Goal: Transaction & Acquisition: Purchase product/service

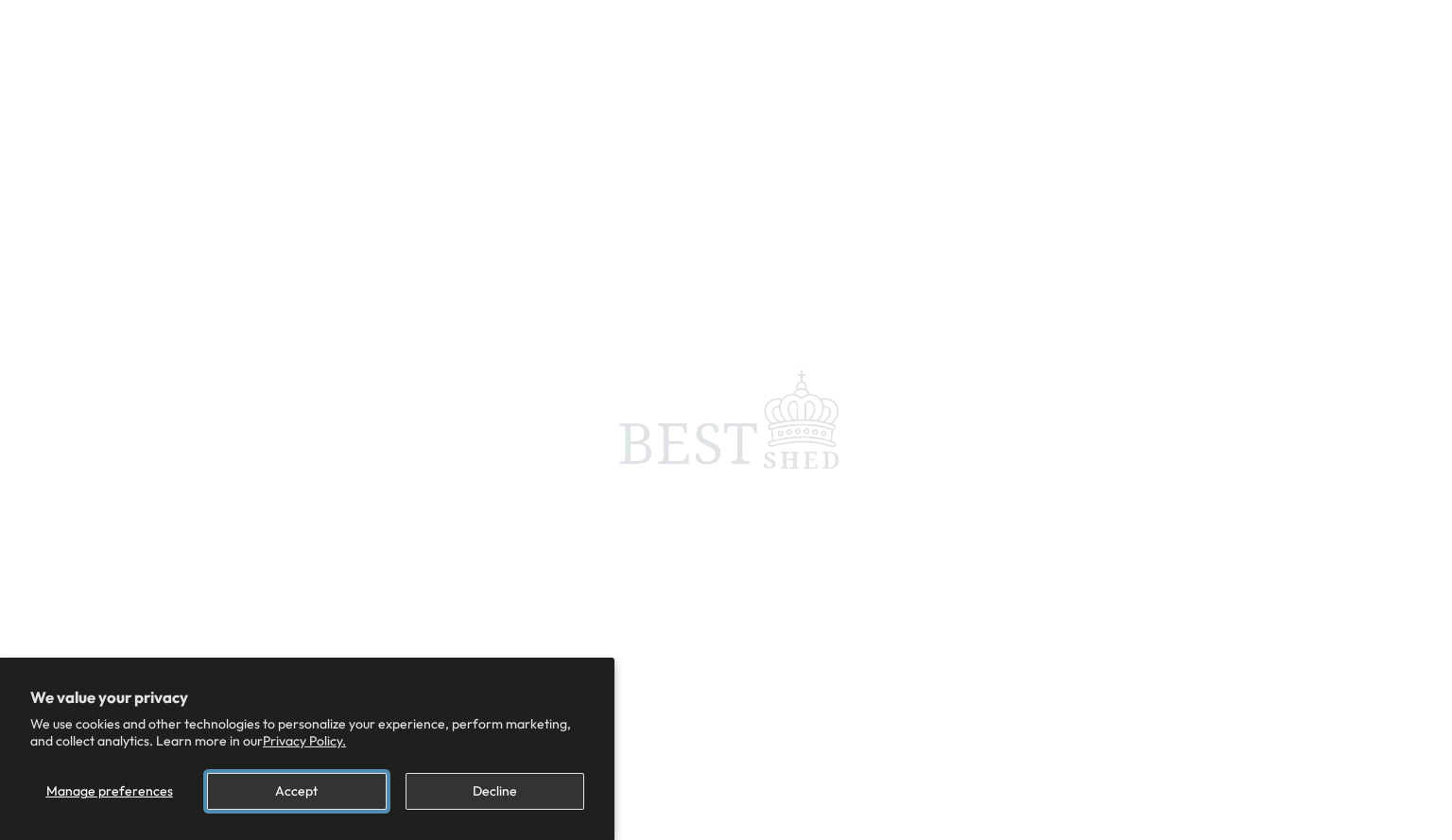
click at [313, 786] on button "Accept" at bounding box center [296, 791] width 178 height 37
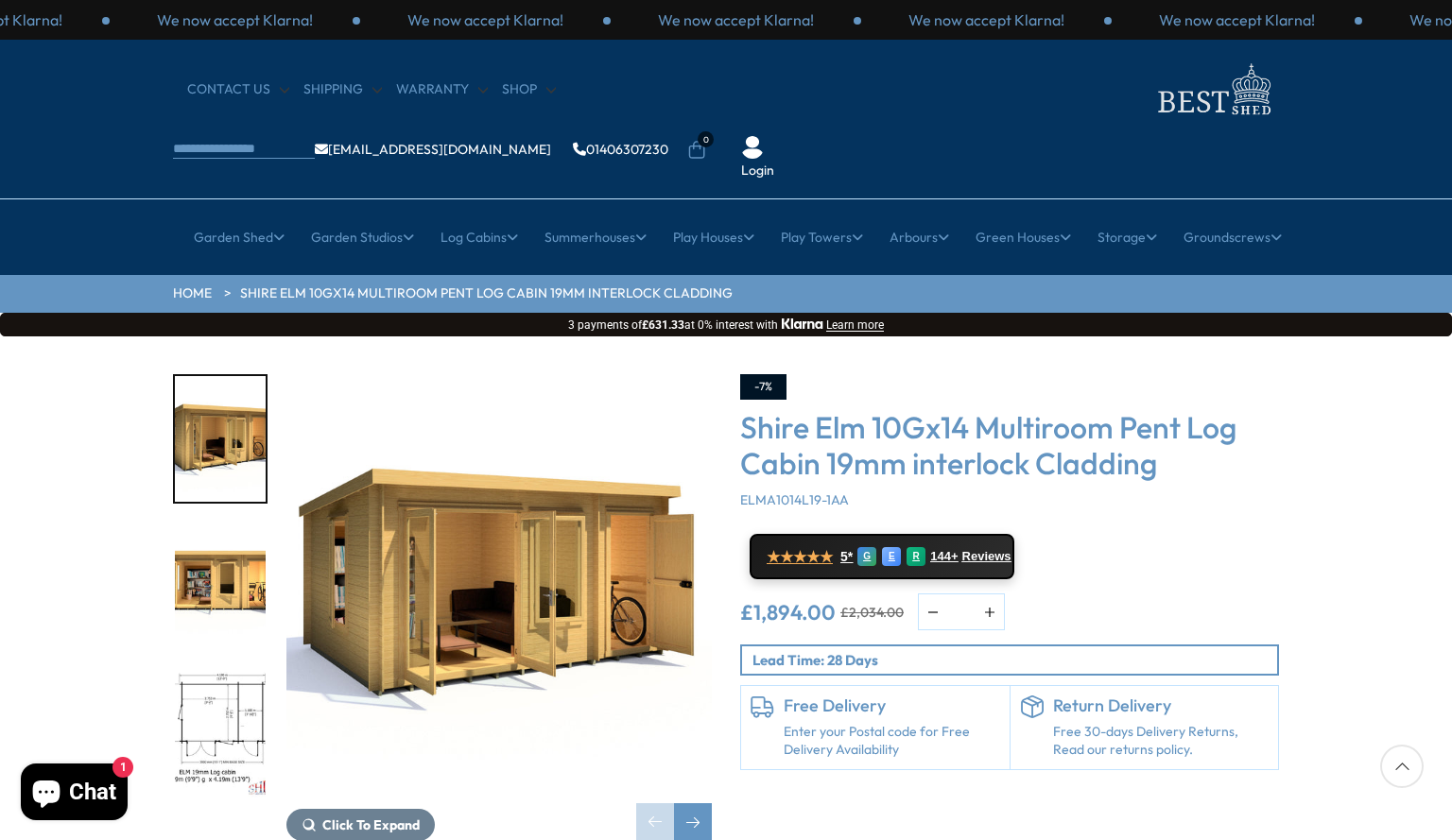
click at [195, 525] on img "2 / 11" at bounding box center [220, 588] width 91 height 126
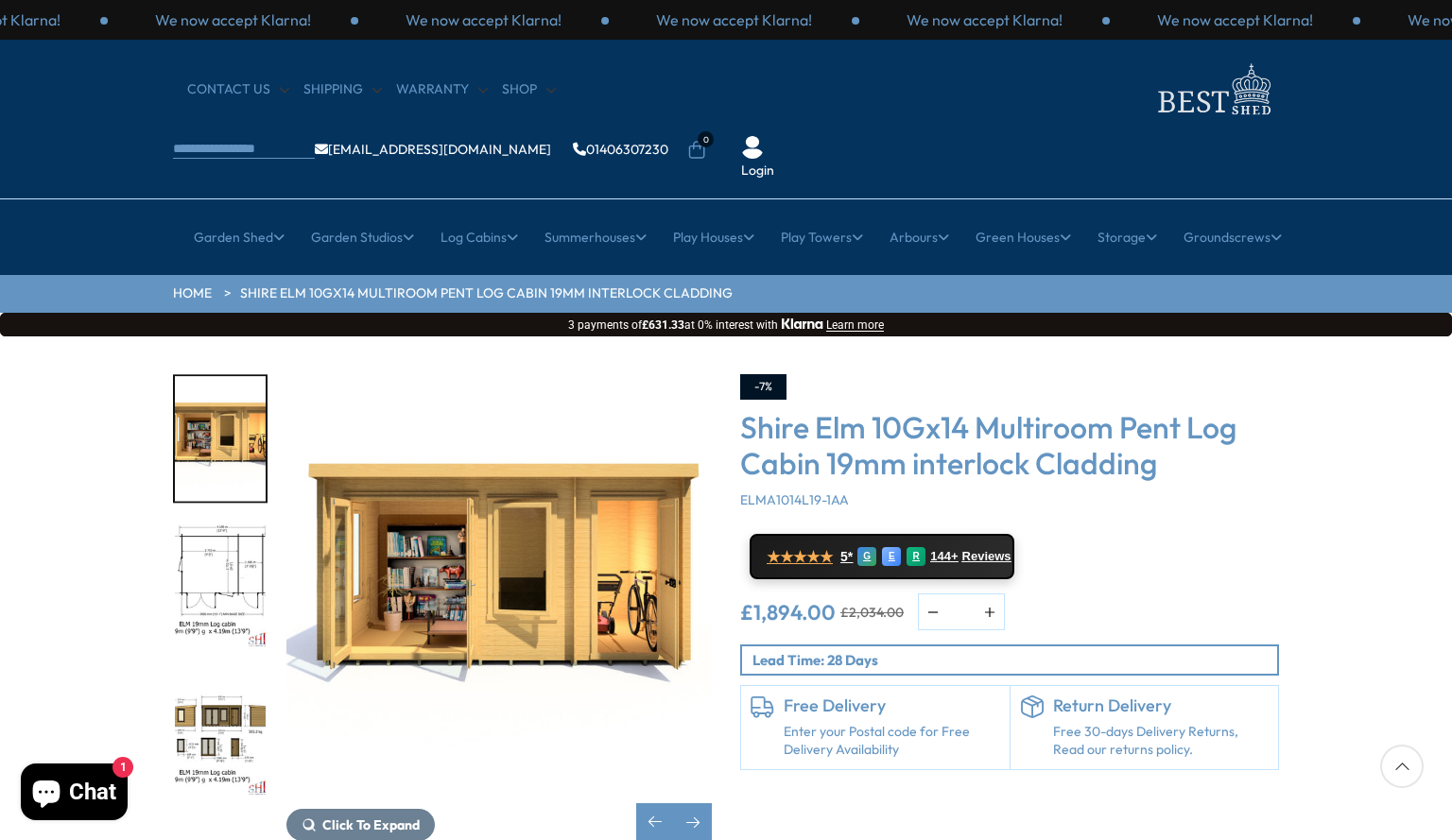
click at [221, 525] on img "3 / 11" at bounding box center [220, 588] width 91 height 126
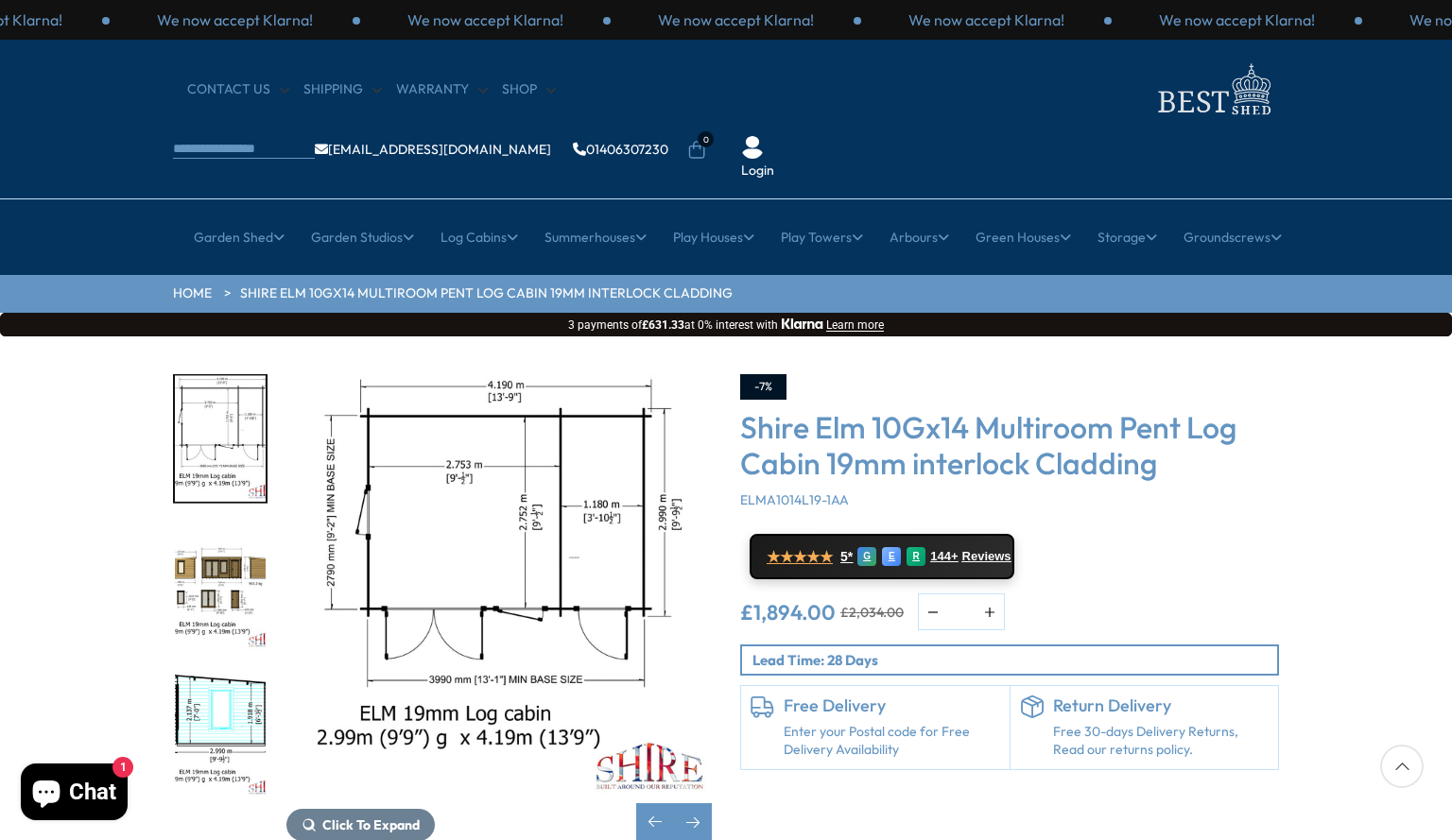
click at [220, 527] on img "4 / 11" at bounding box center [220, 588] width 91 height 126
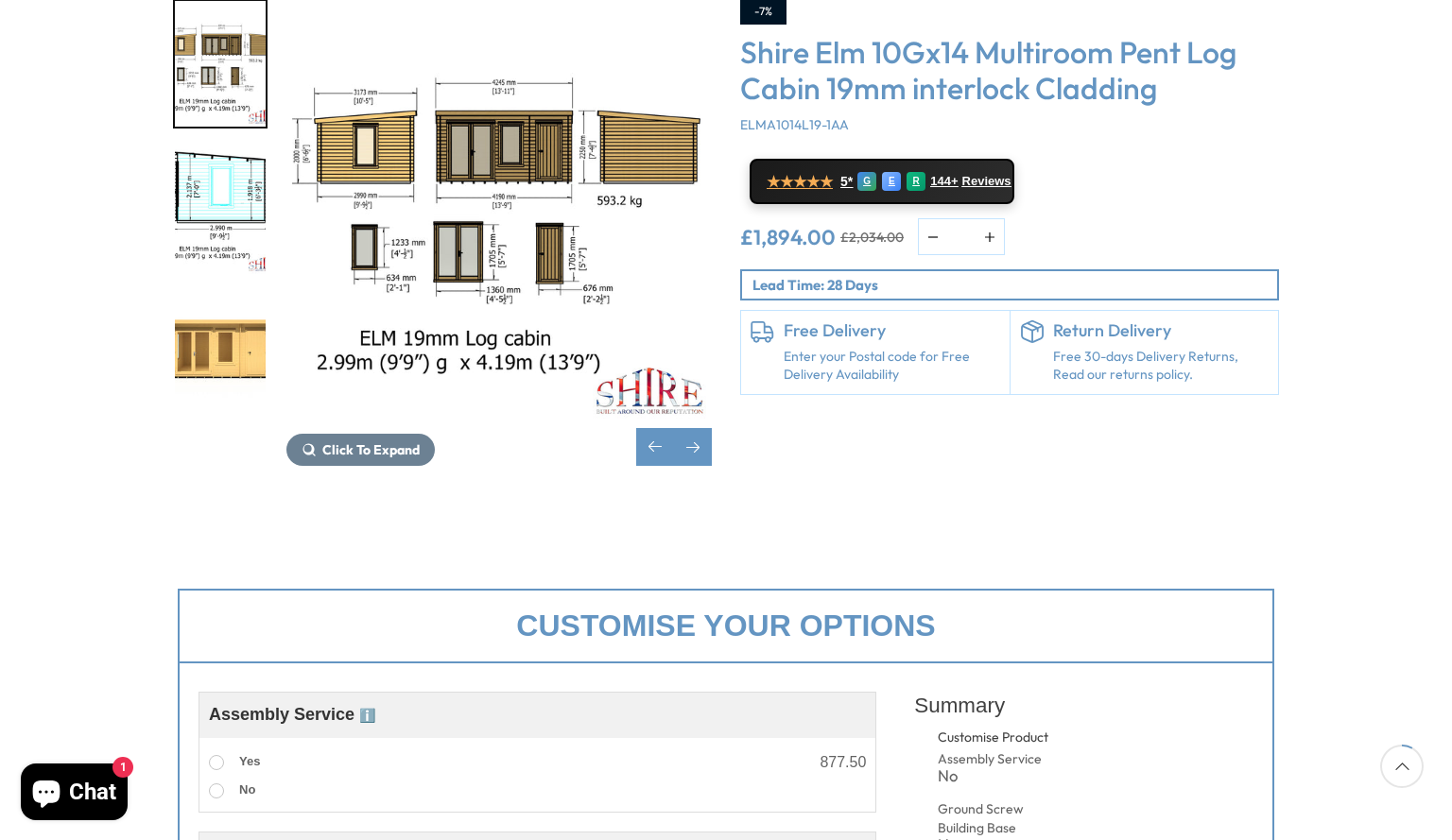
scroll to position [529, 0]
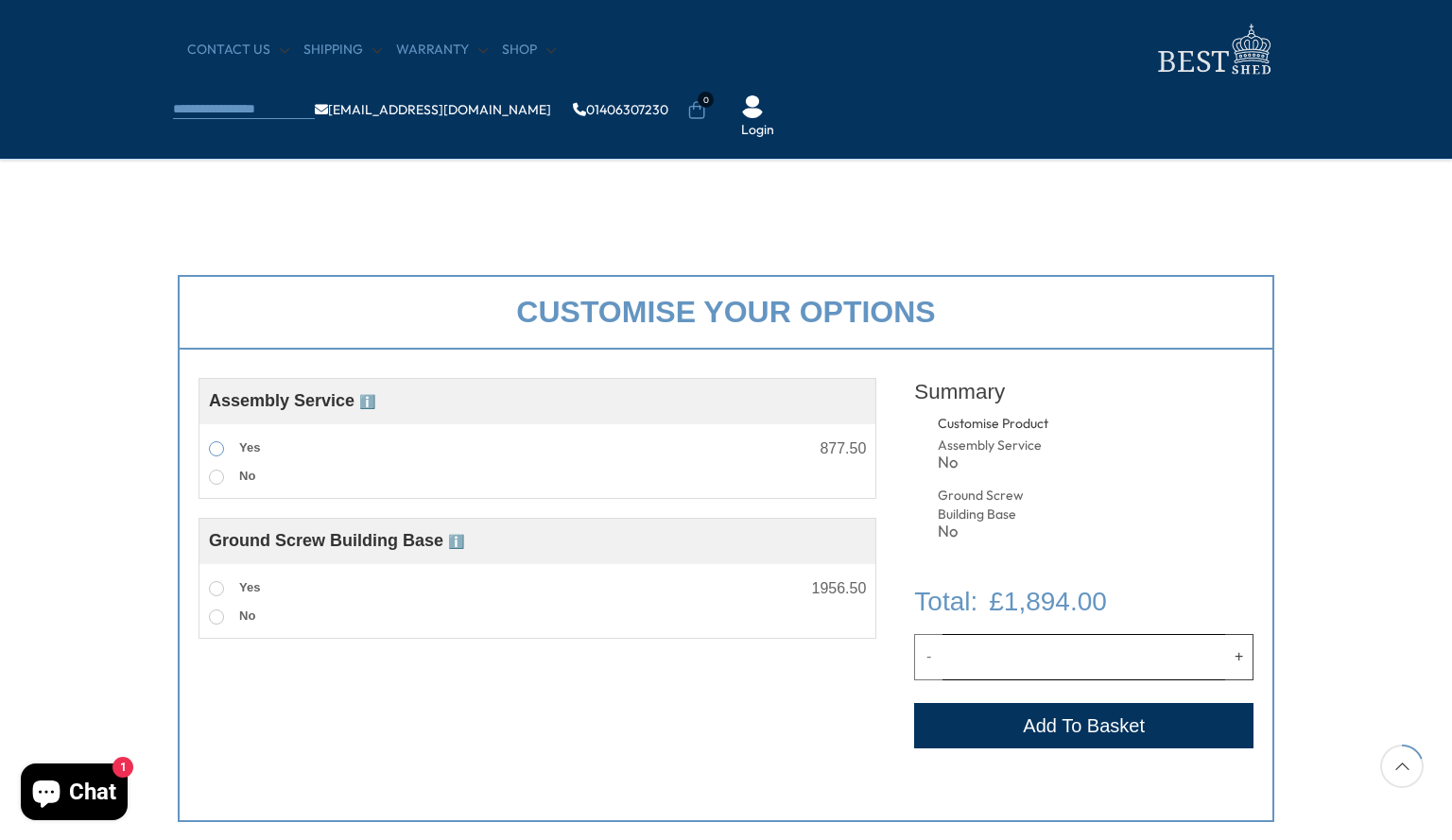
click at [216, 443] on span at bounding box center [216, 448] width 15 height 15
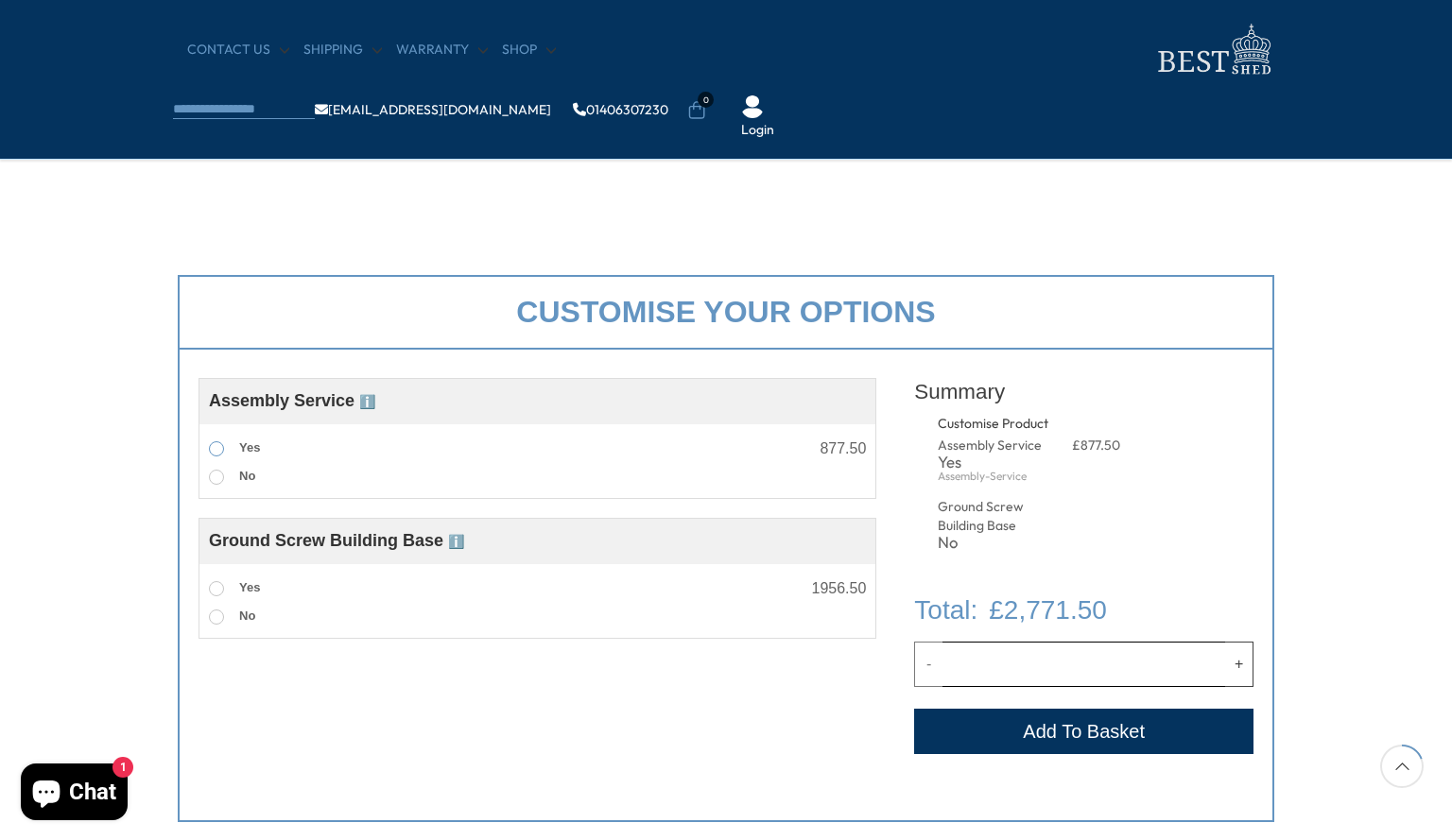
click at [216, 443] on span at bounding box center [216, 448] width 15 height 15
click at [217, 480] on span at bounding box center [216, 476] width 15 height 15
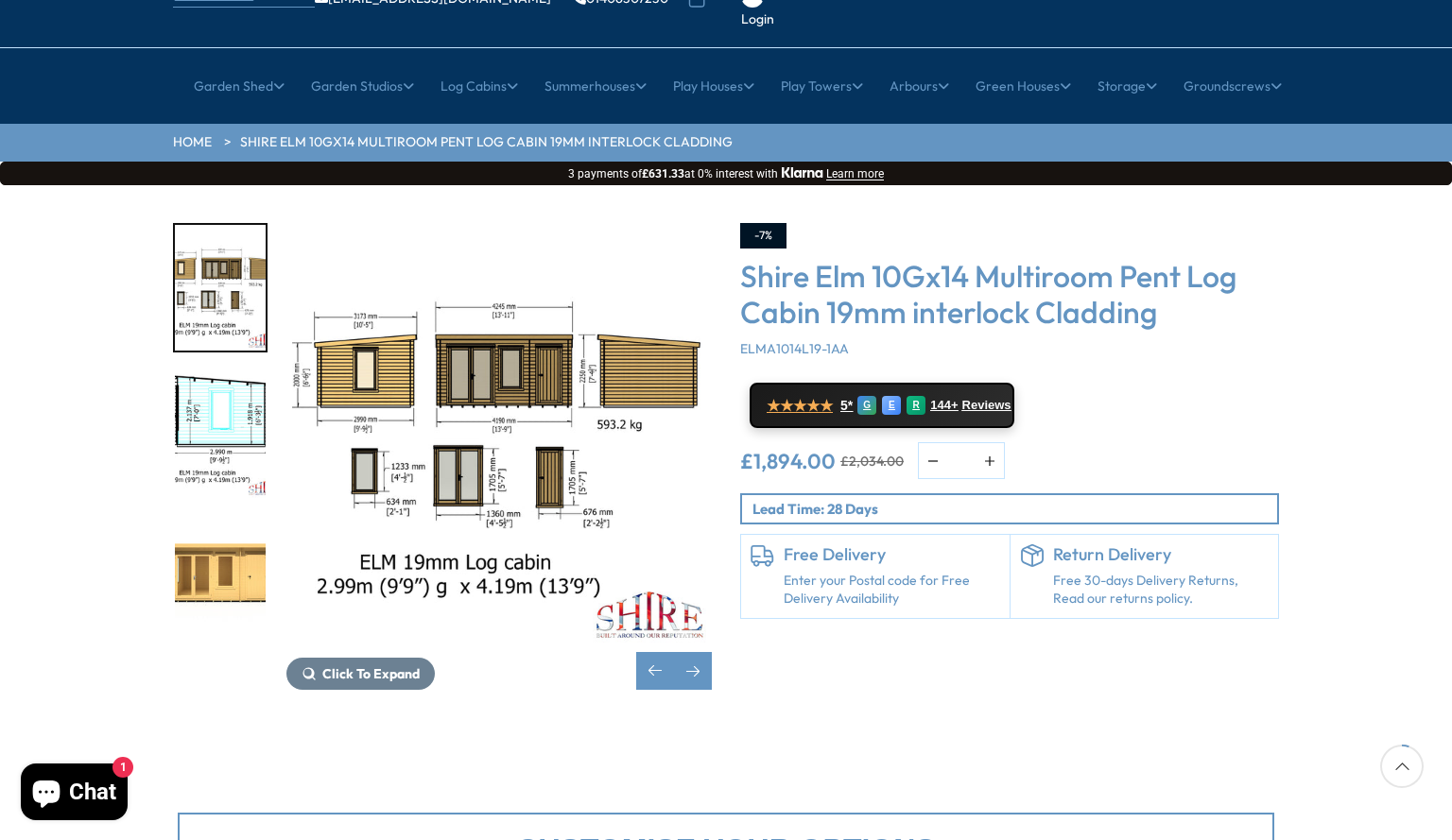
scroll to position [155, 0]
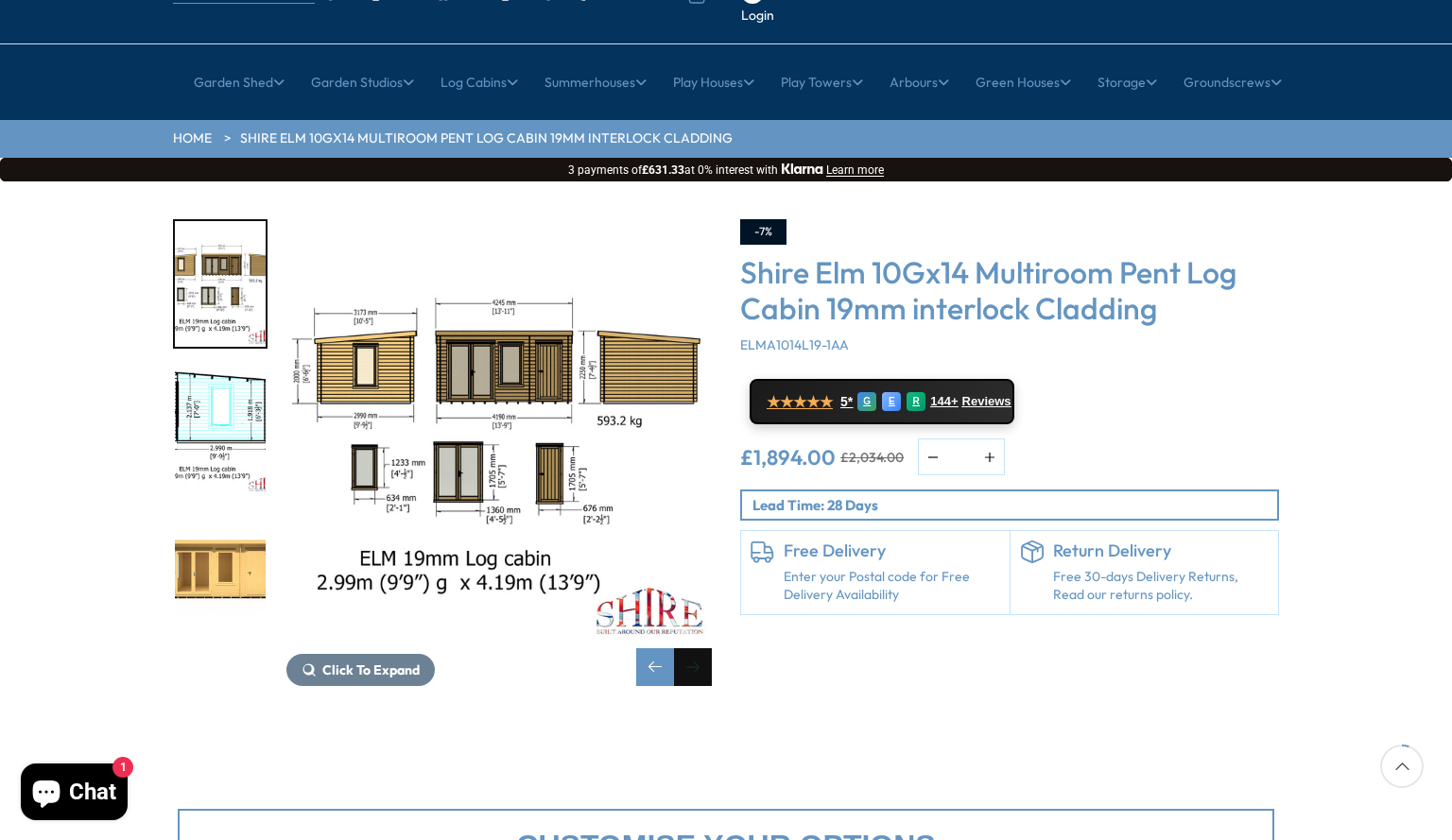
click at [702, 649] on div "Next slide" at bounding box center [693, 668] width 38 height 38
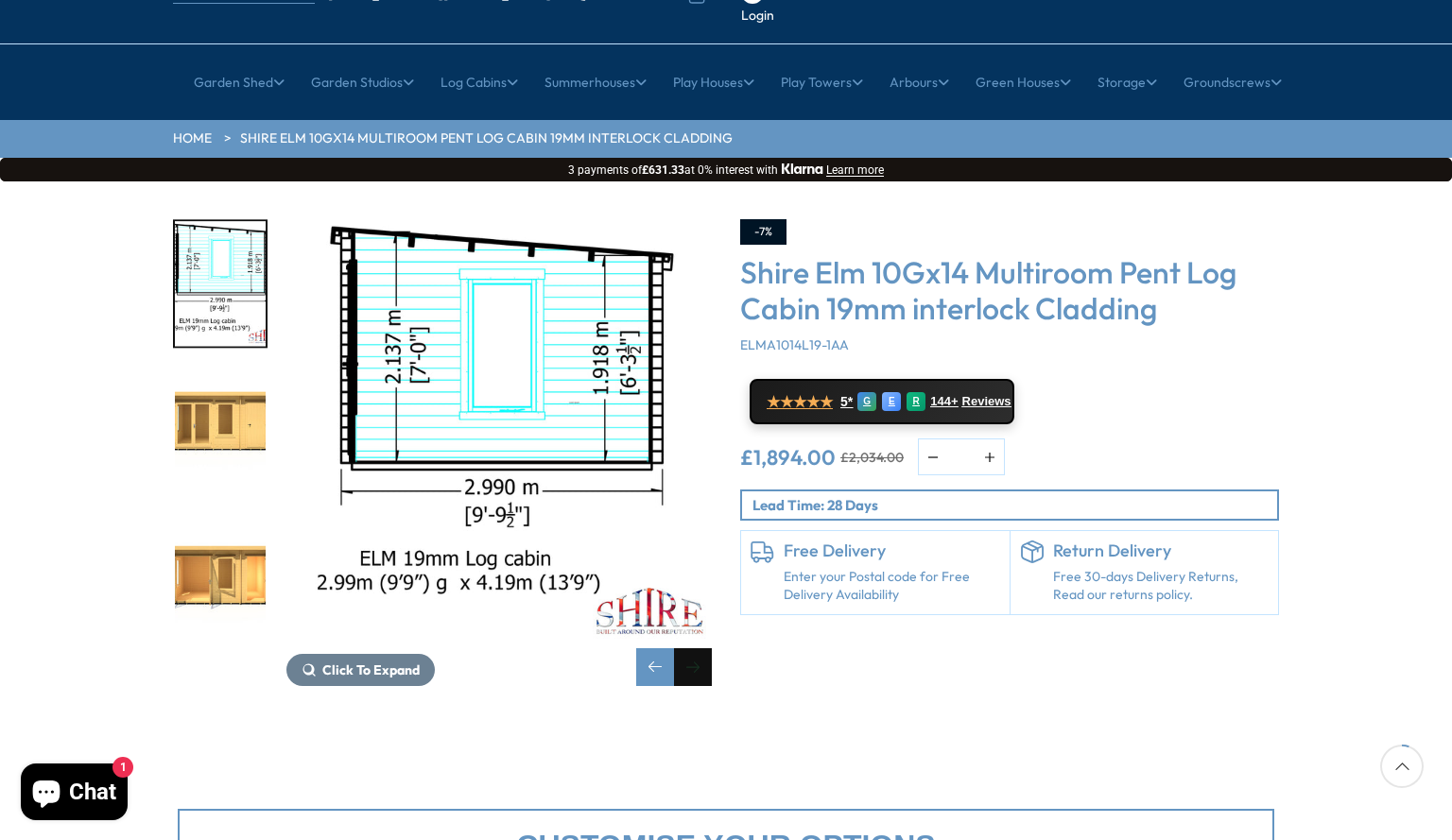
click at [702, 649] on div "Next slide" at bounding box center [693, 668] width 38 height 38
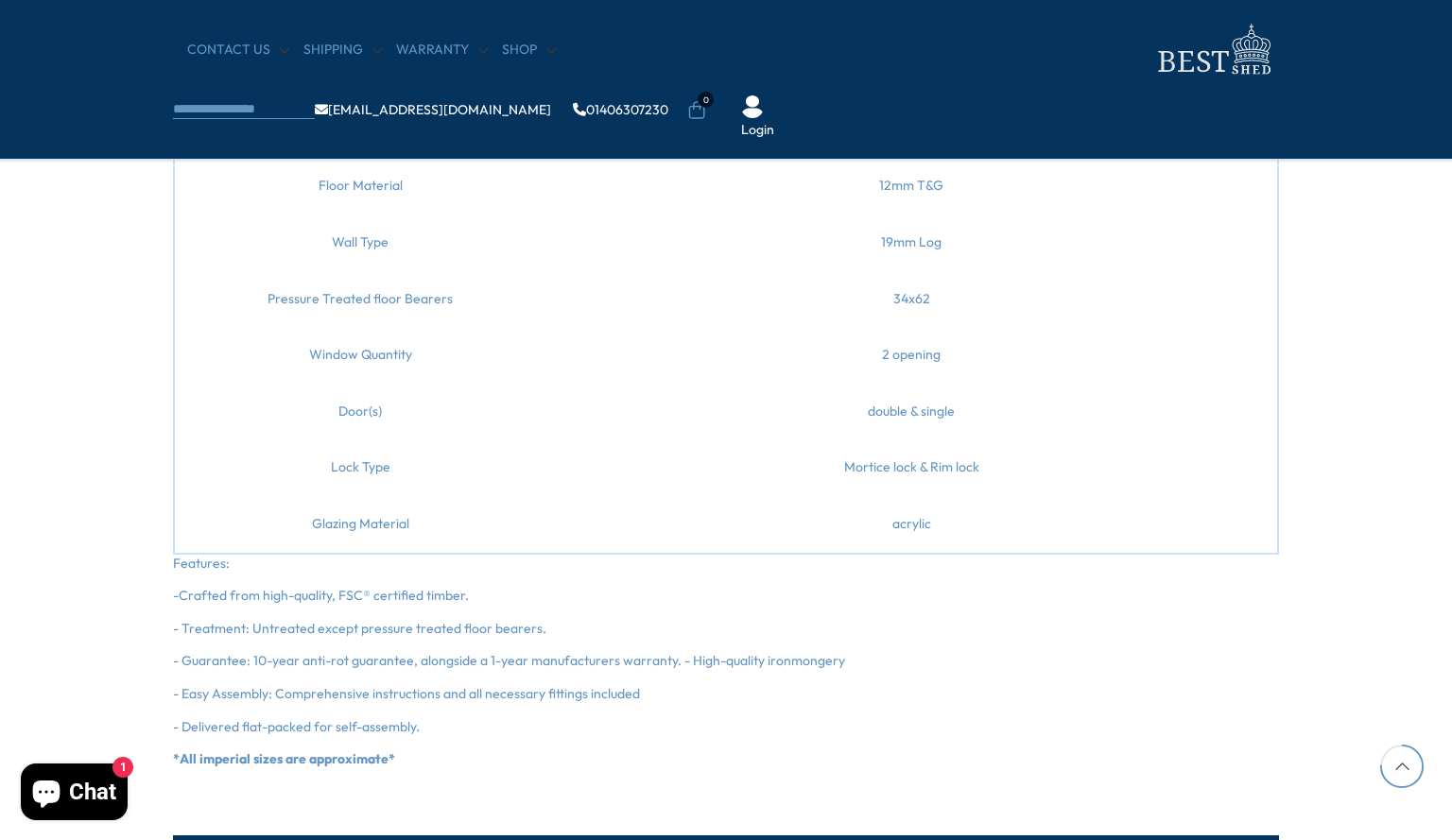
scroll to position [2072, 0]
